Goal: Information Seeking & Learning: Compare options

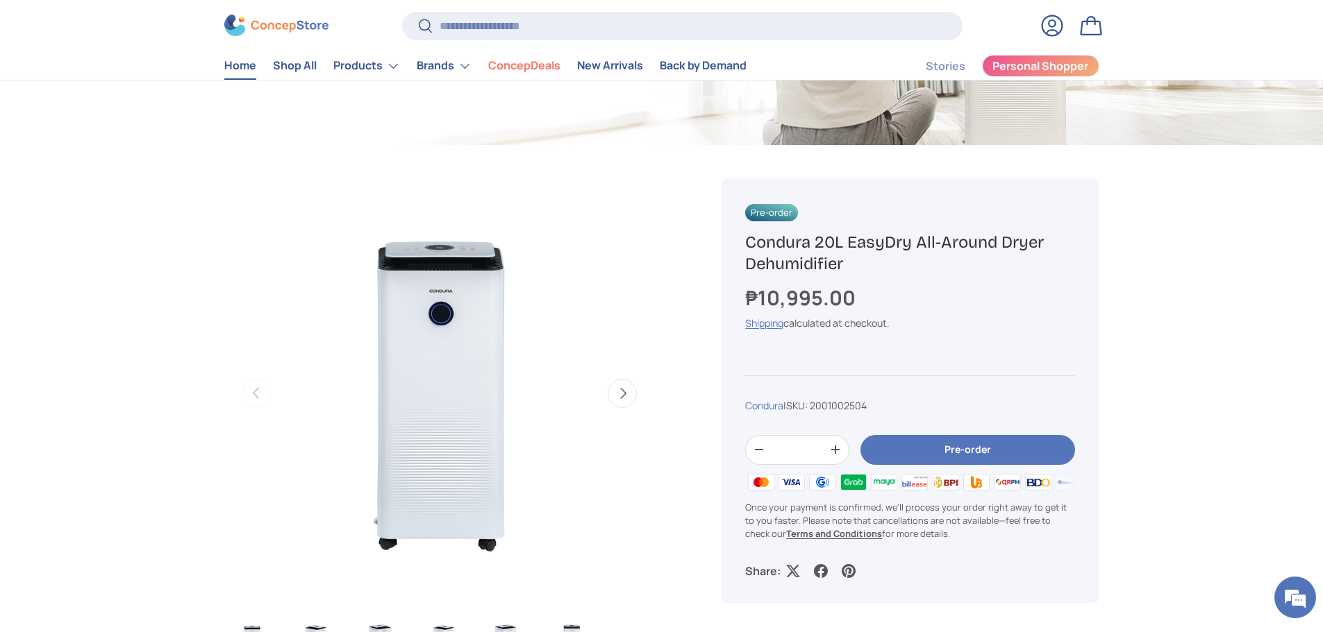
click at [240, 62] on link "Home" at bounding box center [240, 66] width 32 height 27
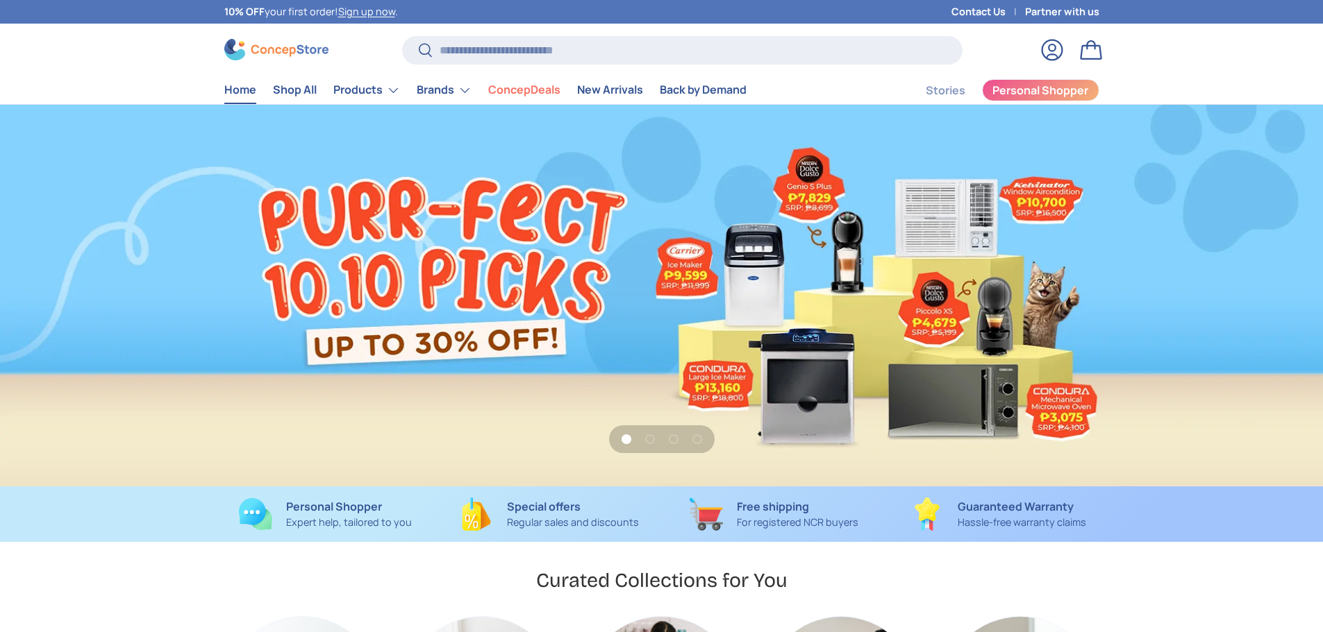
click at [285, 85] on link "Shop All" at bounding box center [295, 89] width 44 height 27
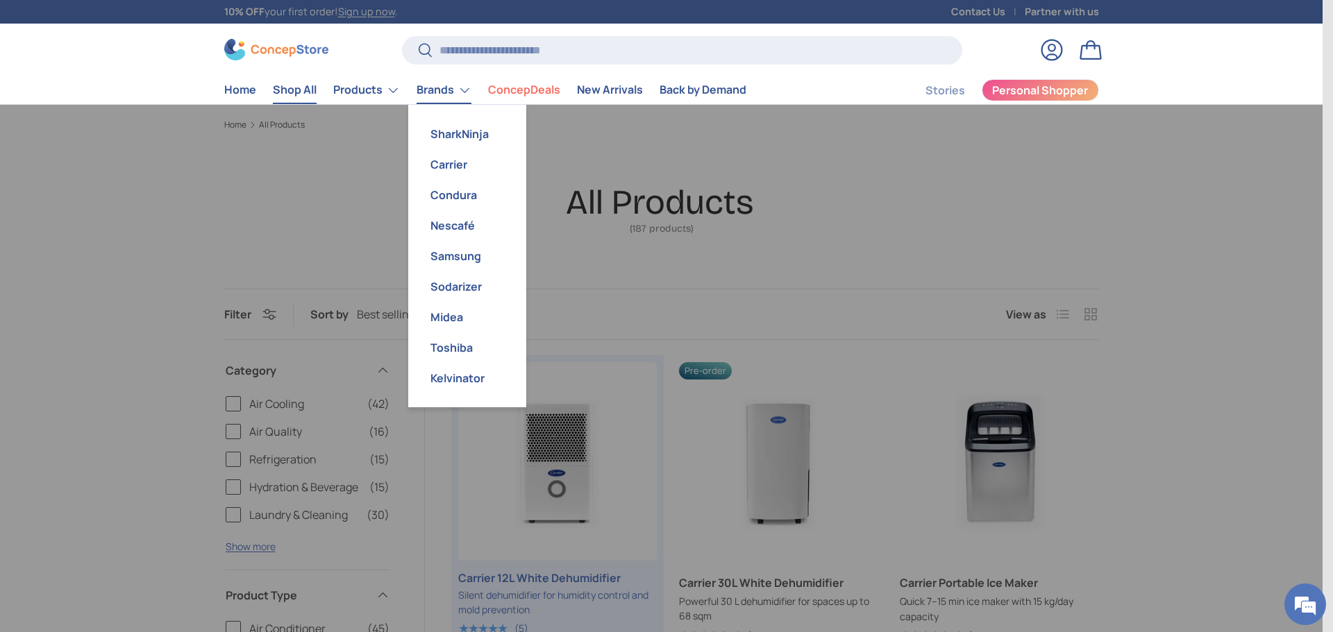
click at [457, 88] on link "Brands" at bounding box center [444, 90] width 55 height 28
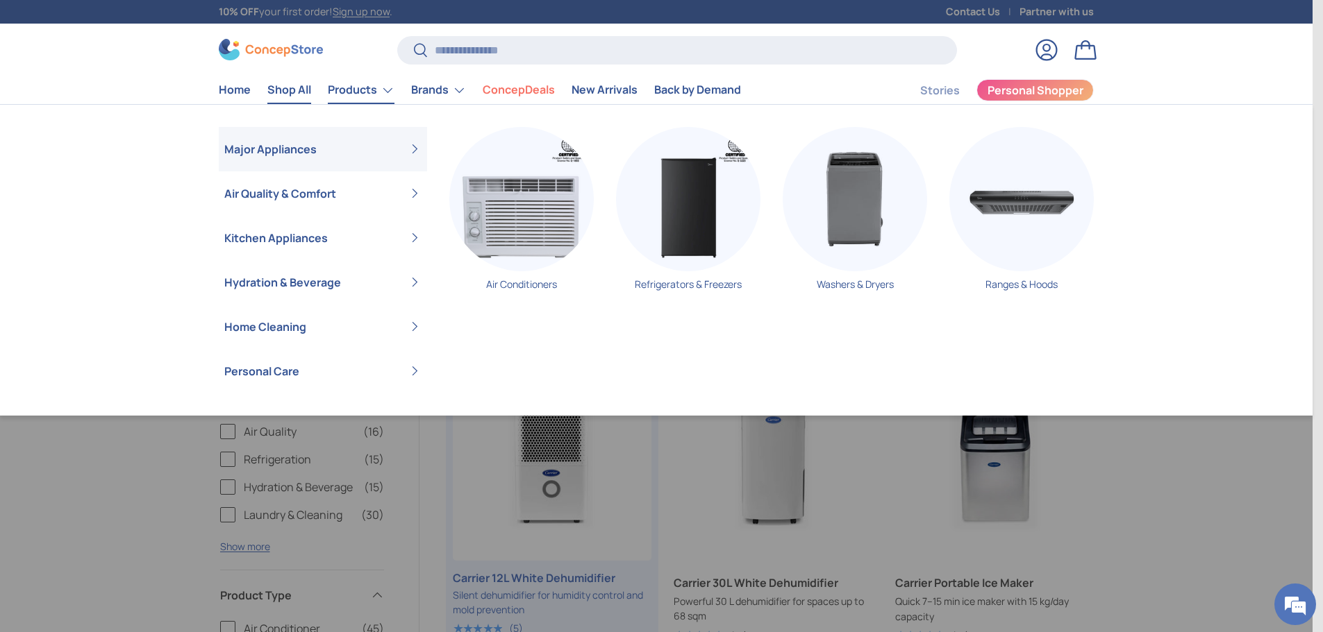
click at [360, 86] on link "Products" at bounding box center [361, 90] width 67 height 28
click at [539, 221] on img "Primary" at bounding box center [527, 199] width 144 height 144
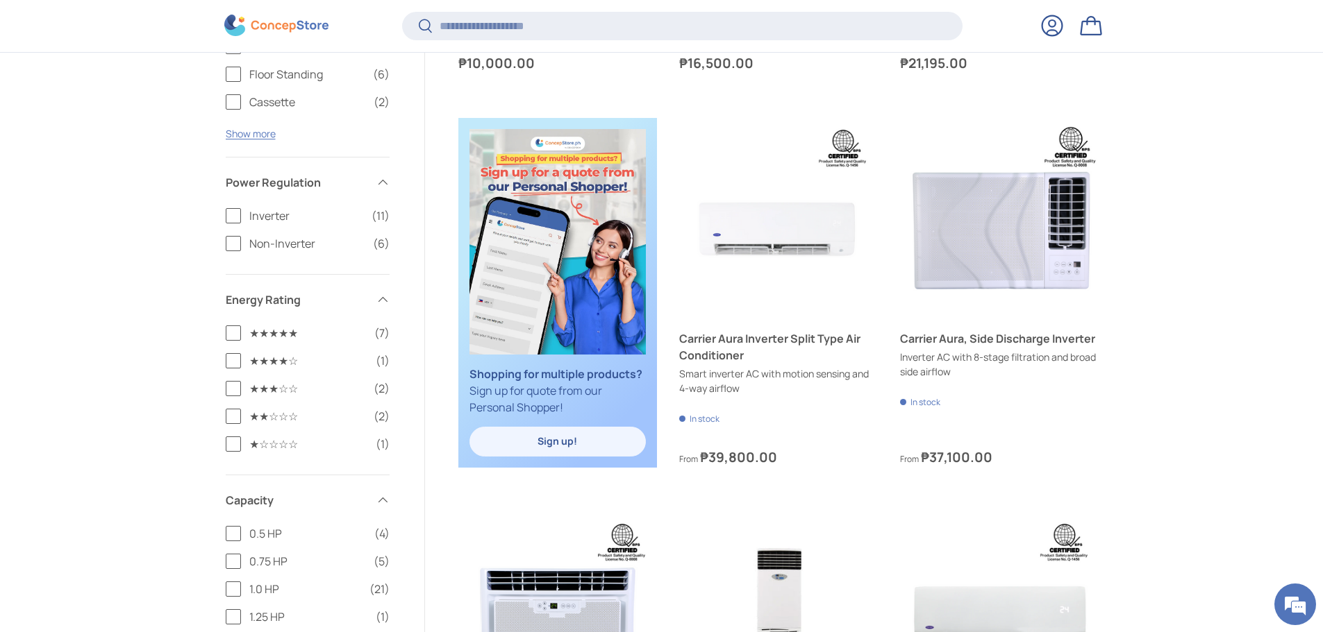
scroll to position [692, 0]
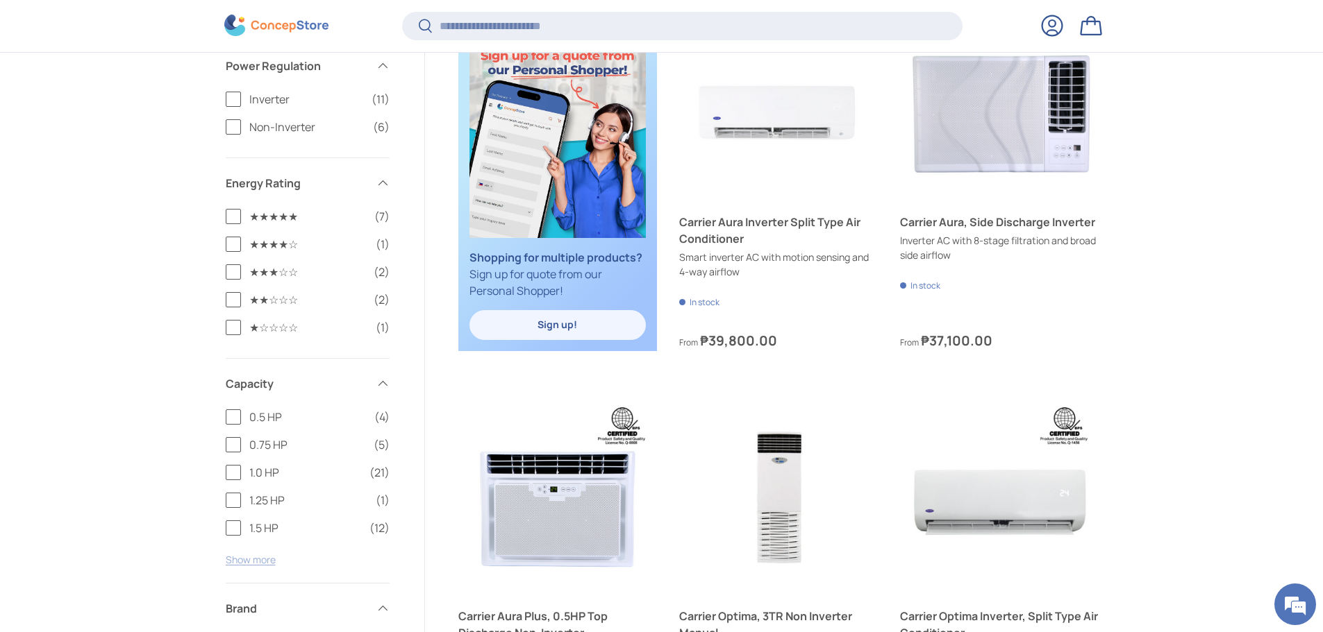
click at [262, 562] on button "Show more" at bounding box center [251, 559] width 50 height 13
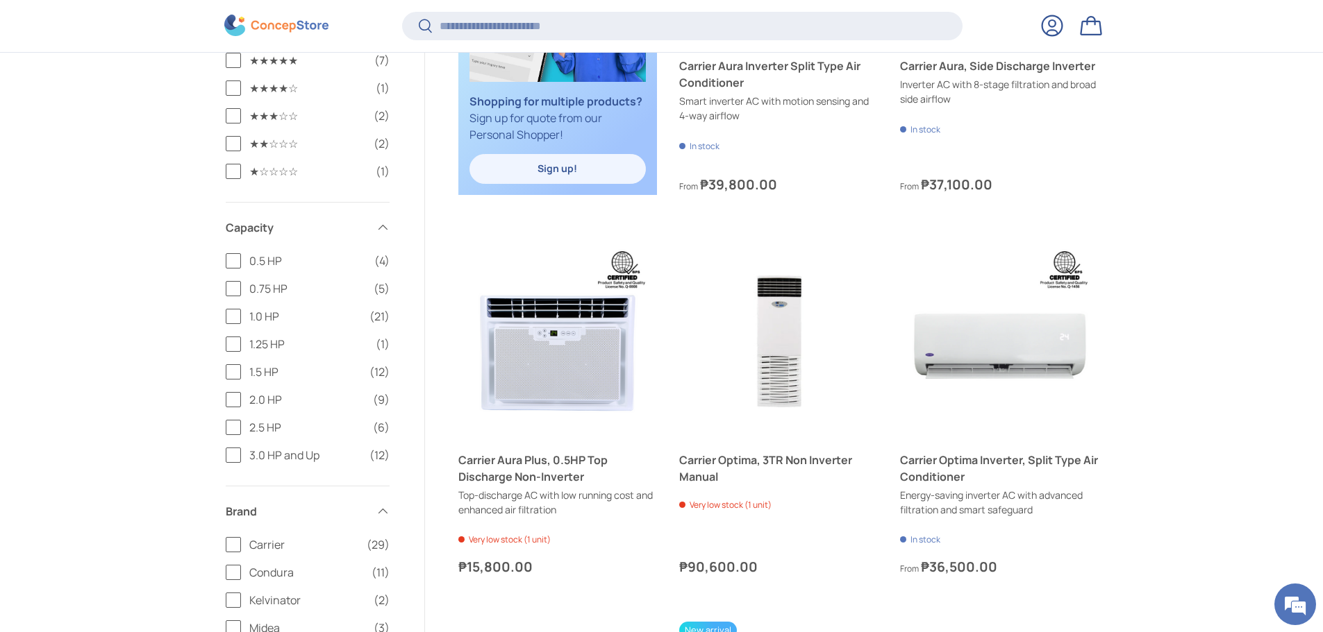
scroll to position [900, 0]
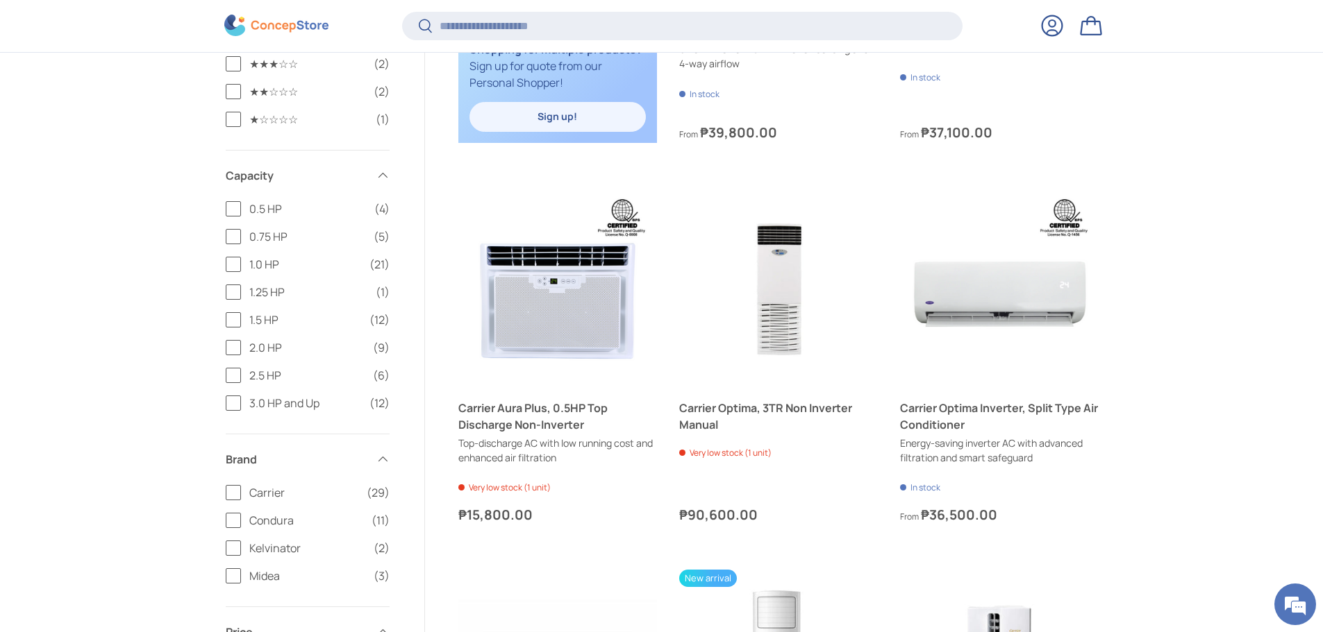
click at [276, 408] on span "3.0 HP and Up" at bounding box center [305, 403] width 112 height 17
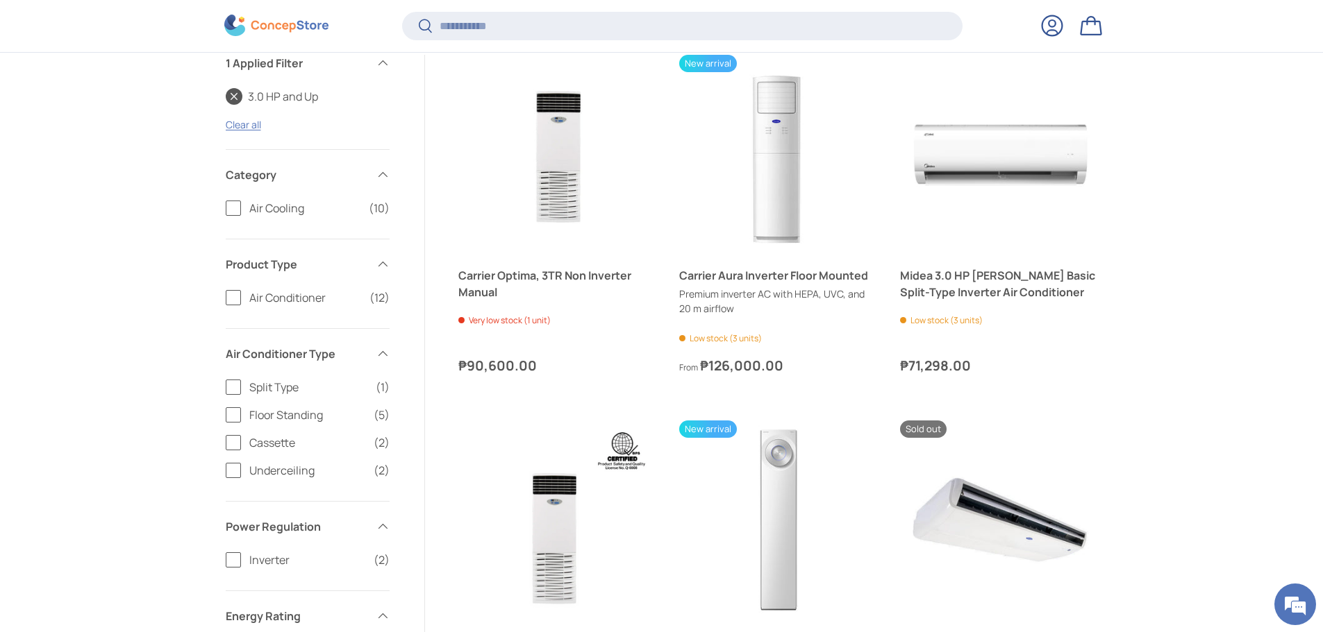
scroll to position [300, 0]
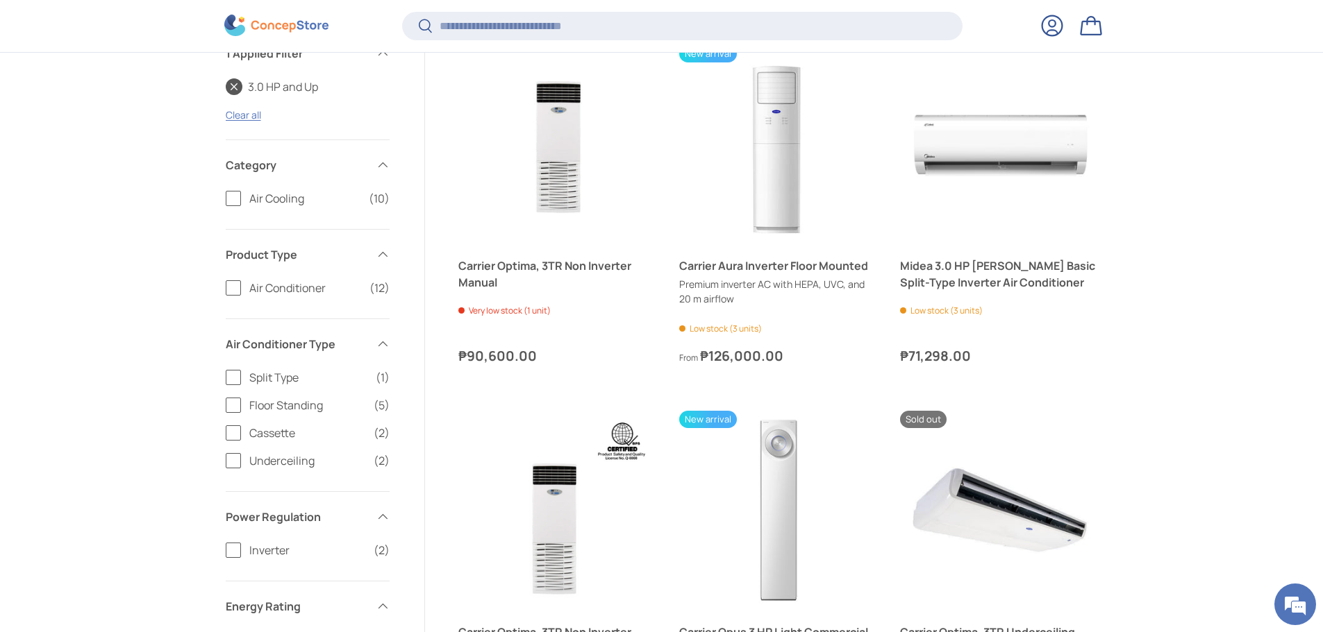
click at [257, 400] on span "Floor Standing" at bounding box center [307, 405] width 116 height 17
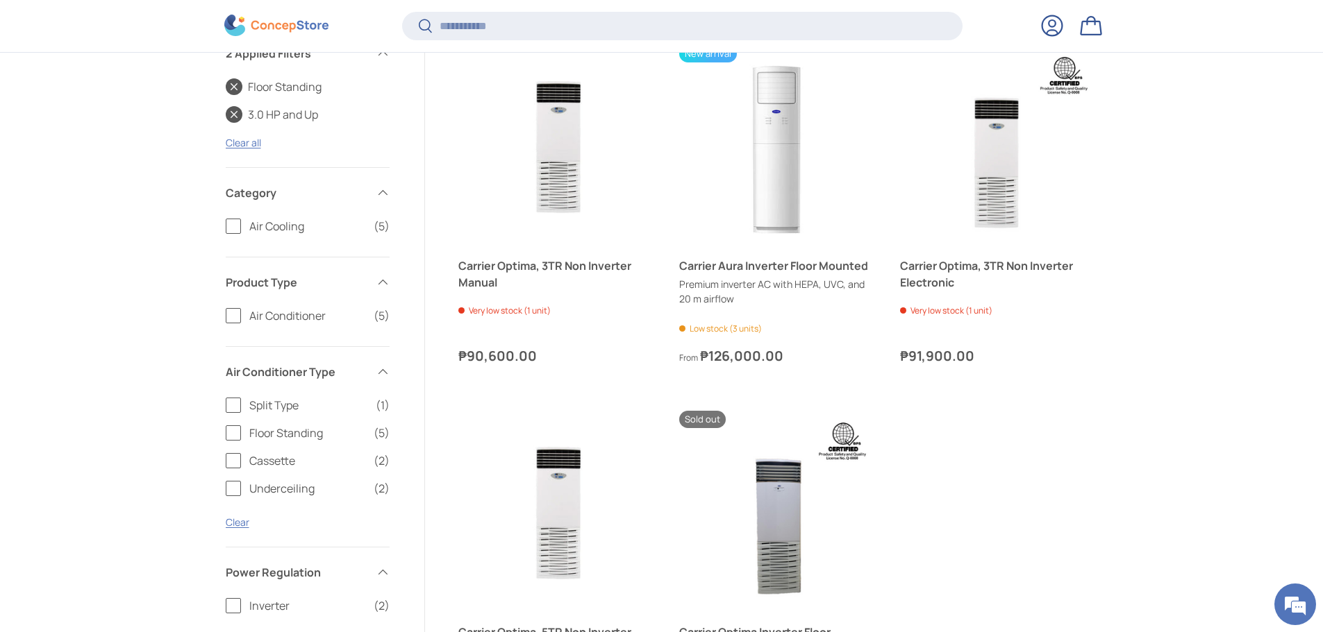
click at [1209, 206] on div "Filter Filter & Sort Sort by Best selling Featured Best selling Alphabetically,…" at bounding box center [661, 599] width 1323 height 1254
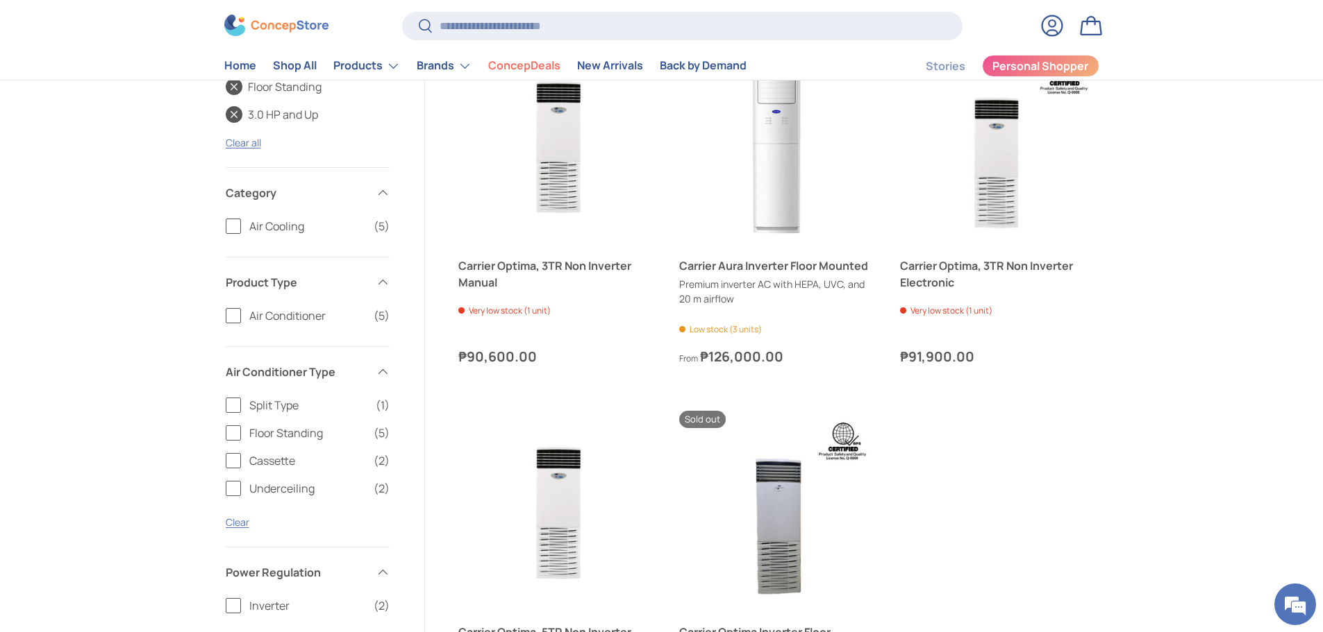
scroll to position [233, 0]
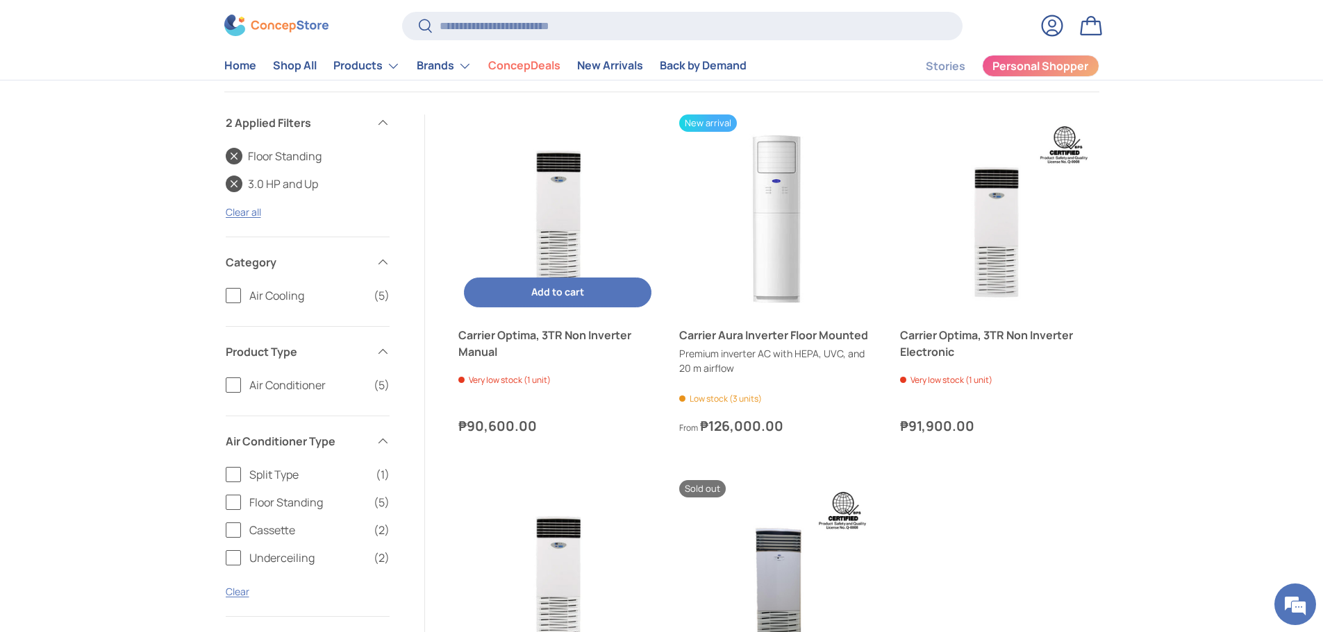
click at [537, 208] on img "Carrier Optima, 3TR Non Inverter Manual" at bounding box center [557, 214] width 199 height 199
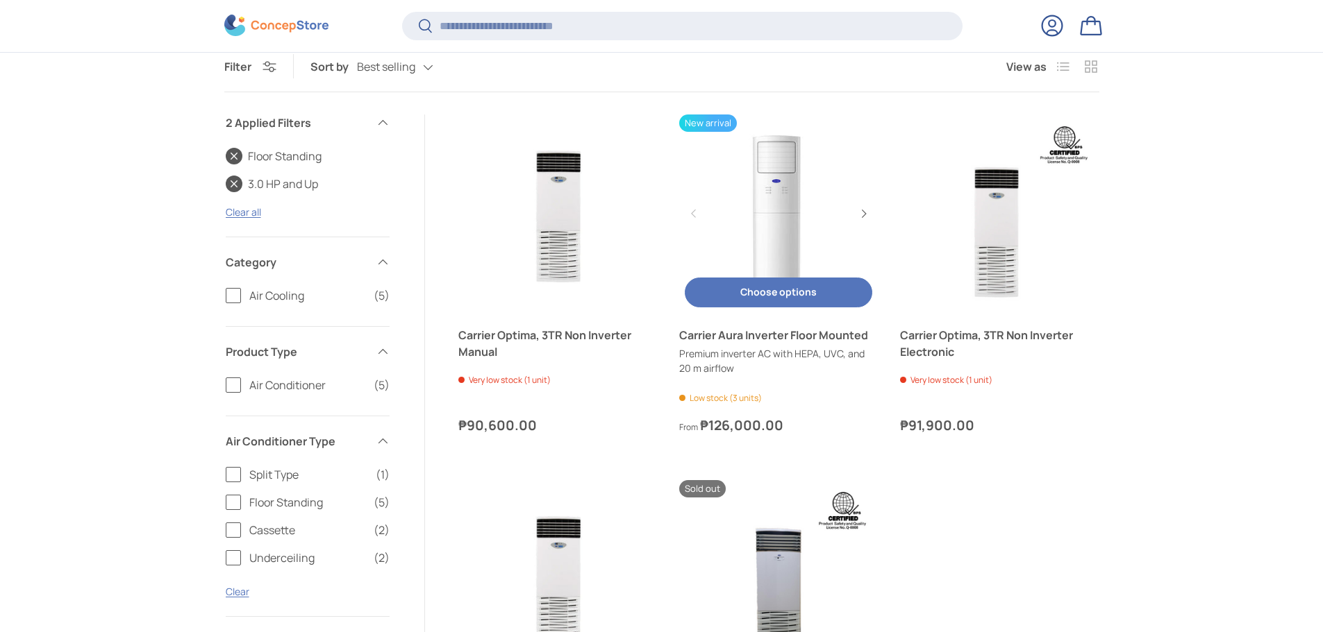
scroll to position [233, 0]
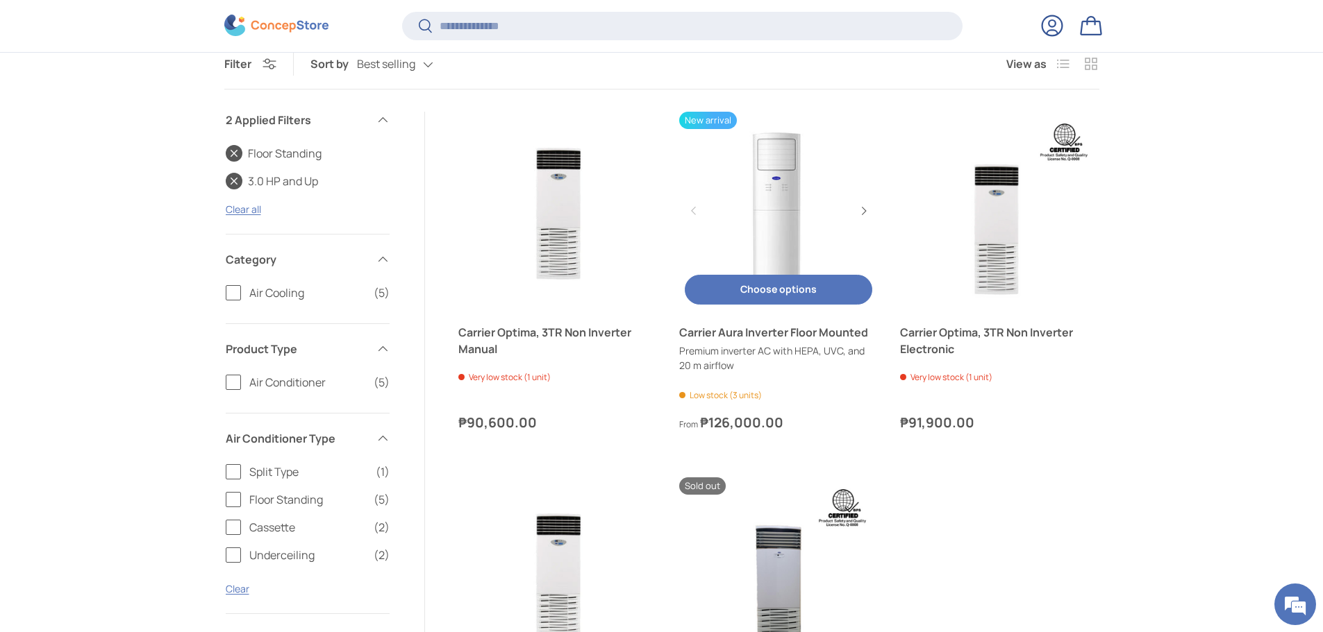
click at [814, 220] on link "Carrier Aura Inverter Floor Mounted" at bounding box center [778, 211] width 199 height 199
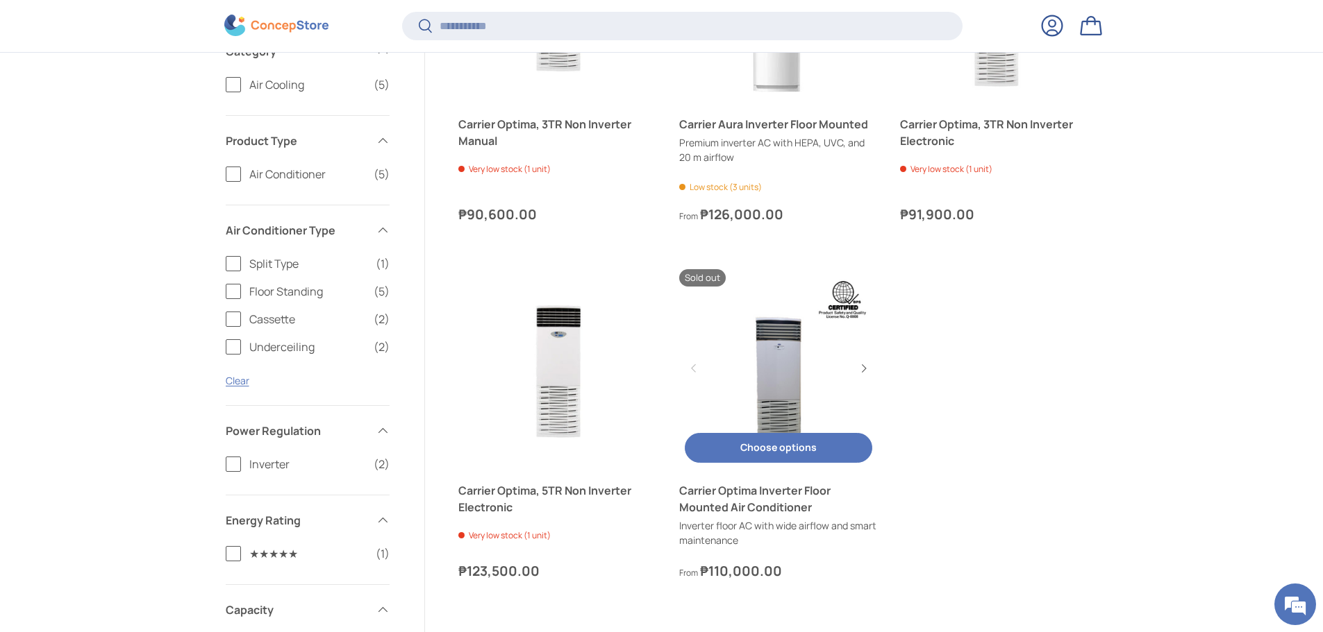
click at [777, 402] on link "Carrier Optima Inverter Floor Mounted Air Conditioner" at bounding box center [778, 368] width 199 height 199
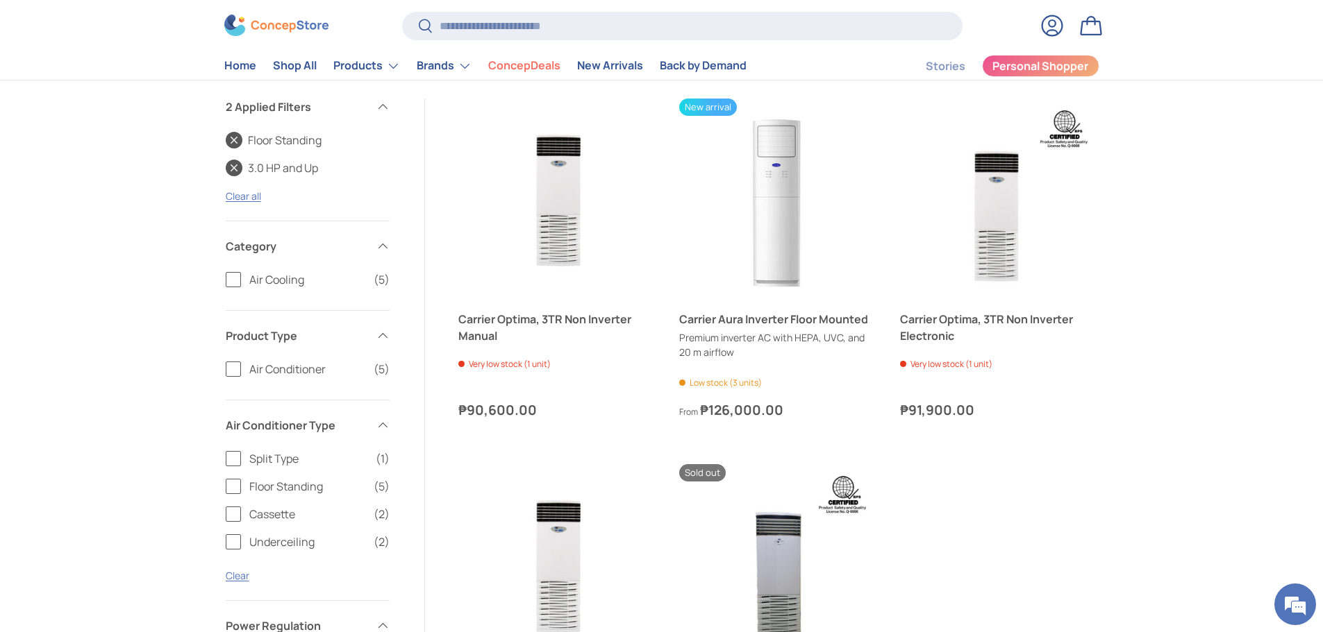
scroll to position [167, 0]
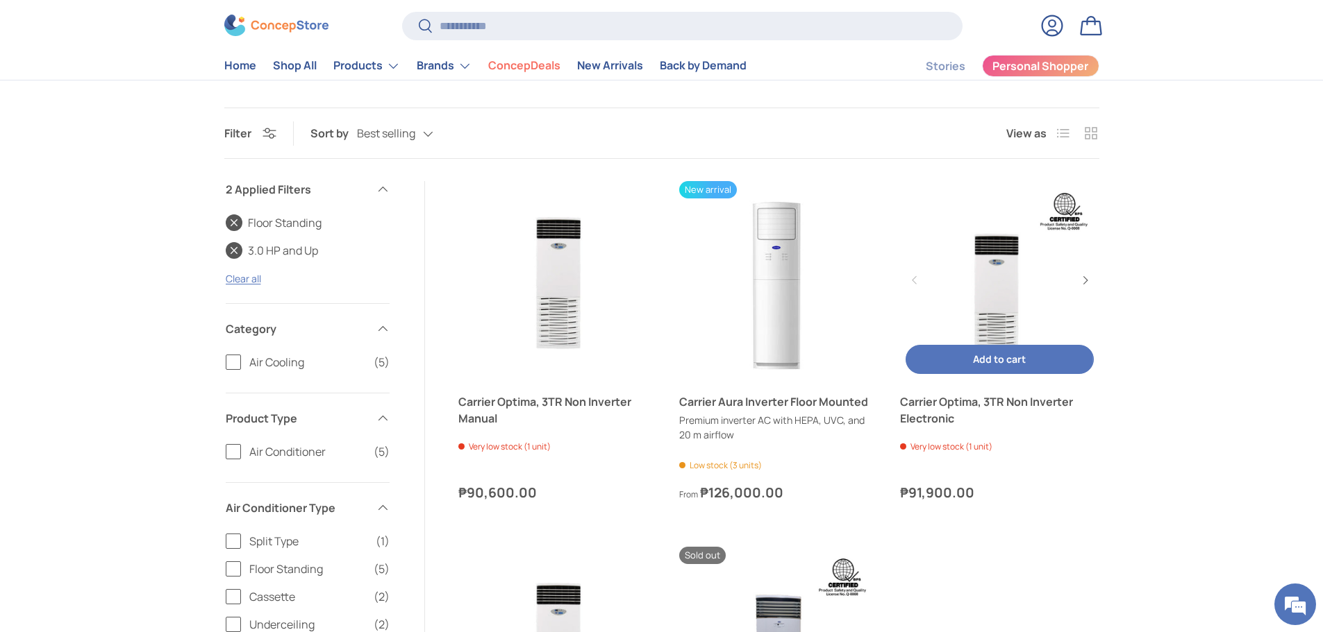
click at [993, 293] on link "Carrier Optima, 3TR Non Inverter Electronic" at bounding box center [999, 280] width 199 height 199
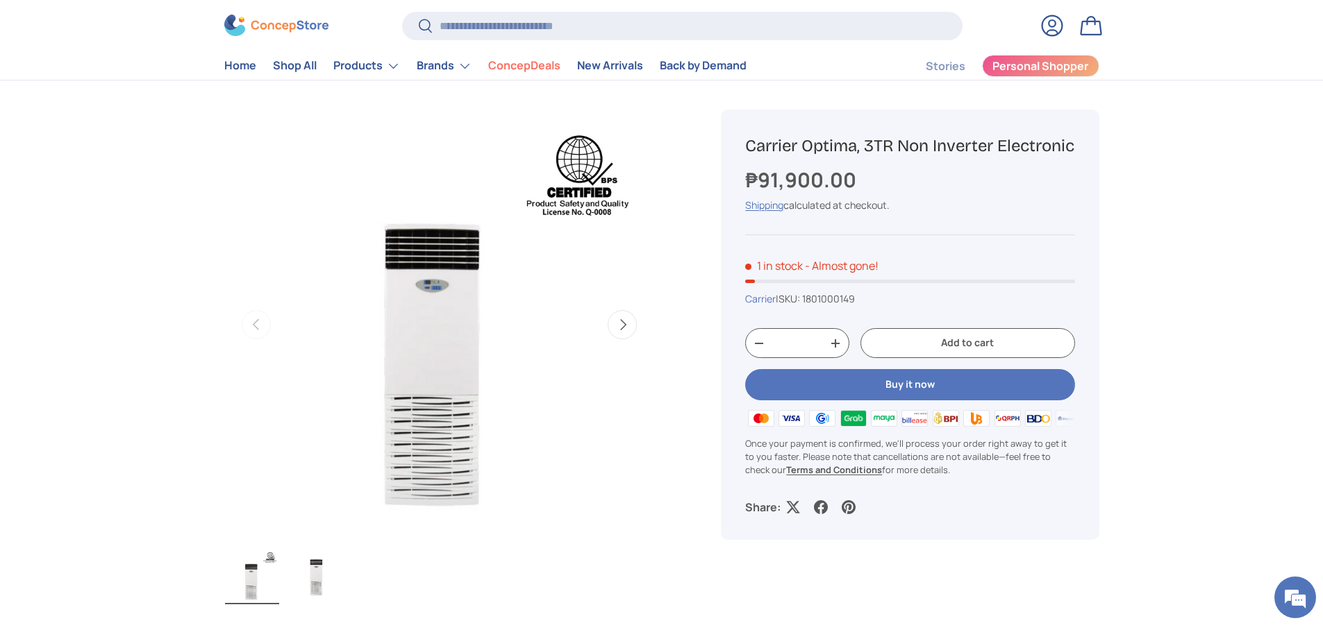
scroll to position [69, 0]
